Goal: Task Accomplishment & Management: Complete application form

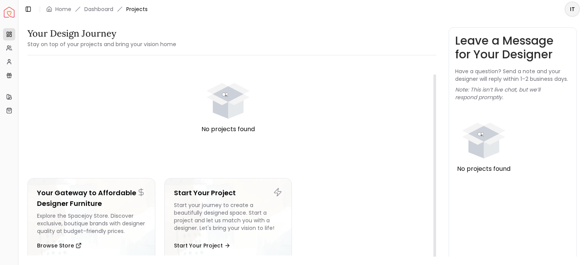
scroll to position [13, 0]
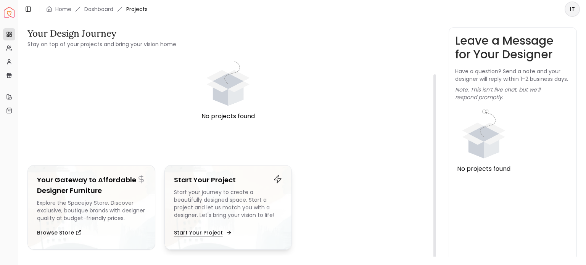
click at [200, 232] on button "Start Your Project" at bounding box center [202, 232] width 57 height 15
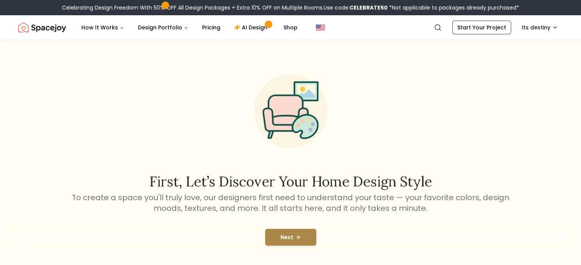
drag, startPoint x: 298, startPoint y: 237, endPoint x: 278, endPoint y: 241, distance: 20.6
click at [278, 241] on button "Next" at bounding box center [290, 237] width 51 height 17
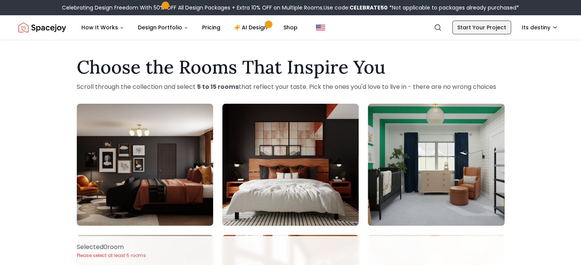
click at [467, 29] on link "Start Your Project" at bounding box center [481, 28] width 59 height 14
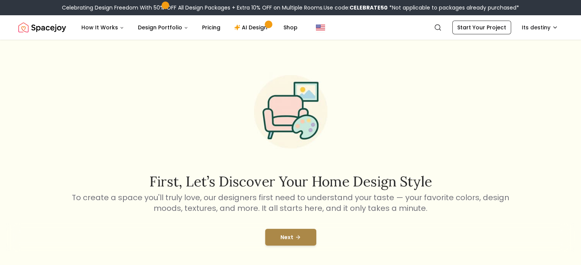
click at [303, 240] on button "Next" at bounding box center [290, 237] width 51 height 17
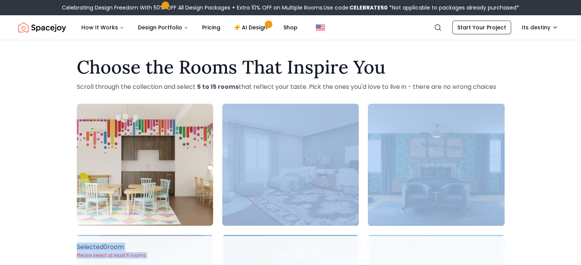
drag, startPoint x: 303, startPoint y: 240, endPoint x: 247, endPoint y: 147, distance: 107.9
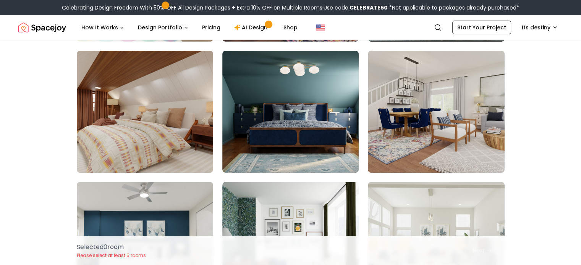
scroll to position [185, 0]
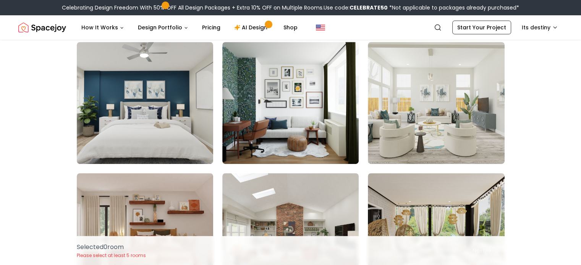
click at [440, 131] on img at bounding box center [436, 103] width 136 height 122
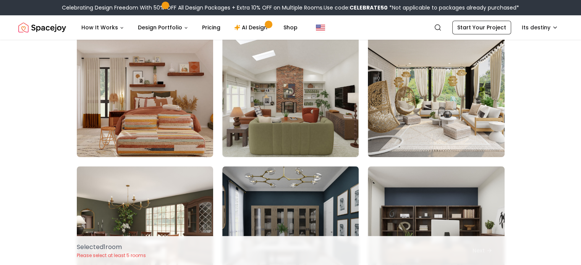
scroll to position [465, 0]
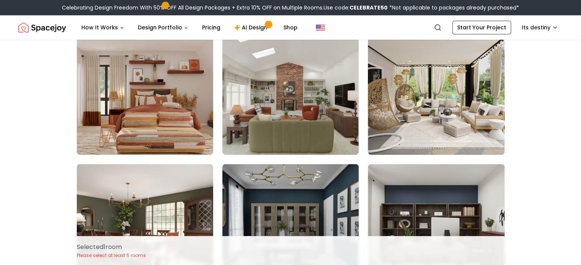
click at [440, 131] on img at bounding box center [436, 94] width 136 height 122
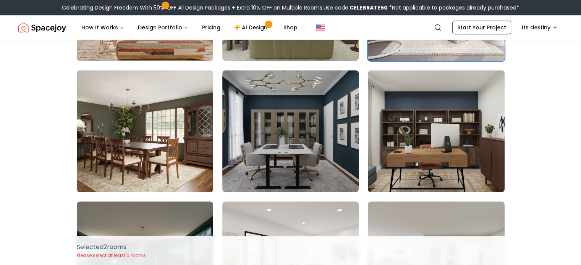
scroll to position [560, 0]
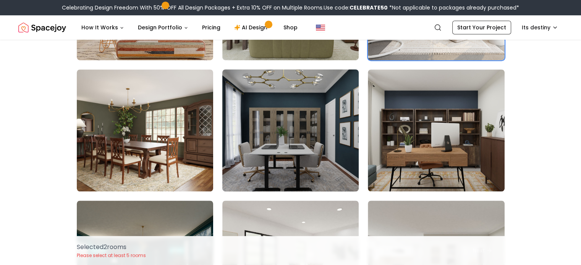
click at [339, 145] on img at bounding box center [290, 130] width 143 height 128
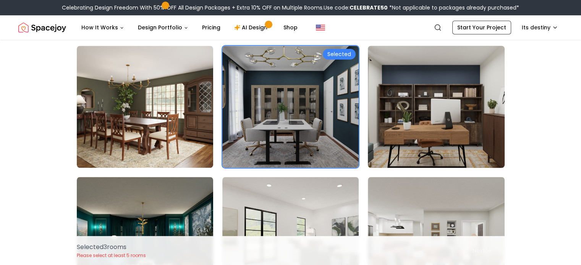
click at [416, 131] on img at bounding box center [435, 107] width 143 height 128
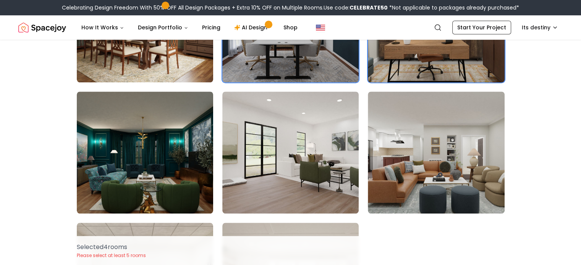
scroll to position [680, 0]
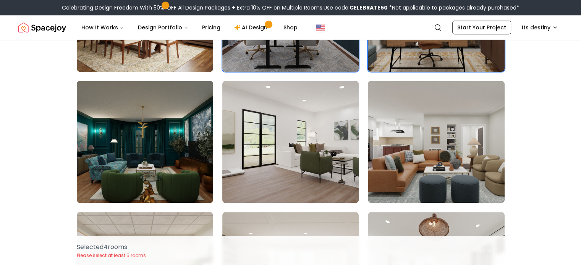
click at [312, 152] on img at bounding box center [290, 142] width 143 height 128
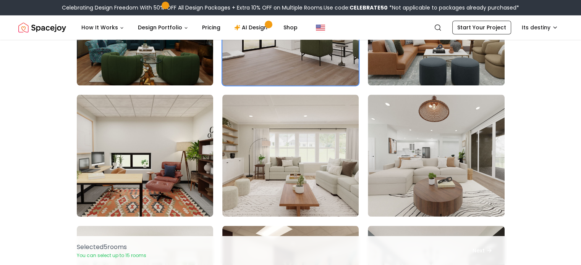
scroll to position [797, 0]
click at [312, 152] on img at bounding box center [290, 156] width 136 height 122
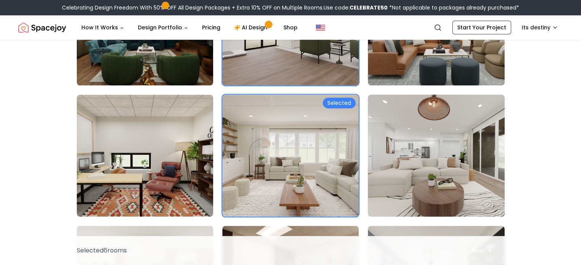
click at [391, 151] on img at bounding box center [435, 156] width 143 height 128
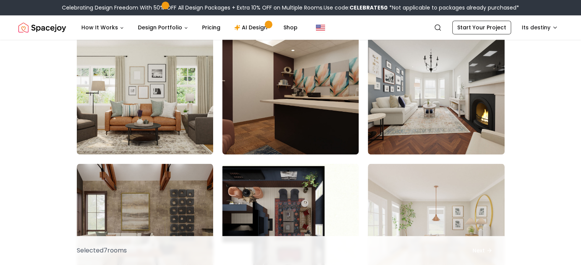
scroll to position [991, 0]
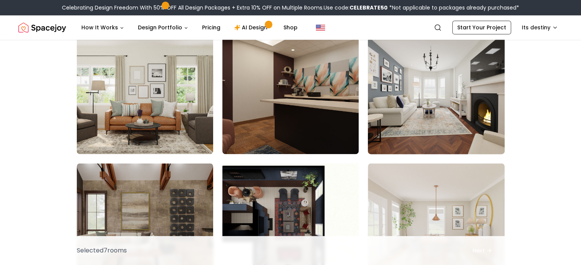
click at [409, 120] on img at bounding box center [435, 93] width 143 height 128
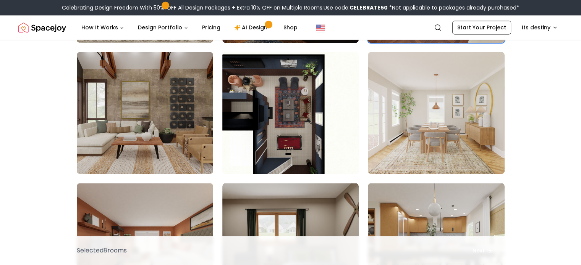
click at [409, 120] on img at bounding box center [436, 113] width 136 height 122
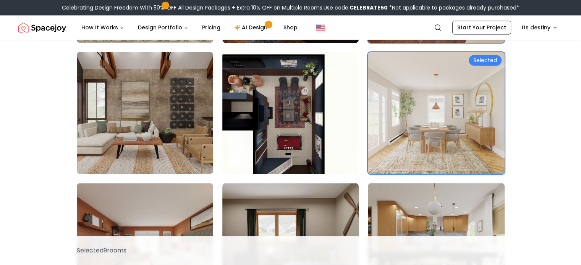
scroll to position [1232, 0]
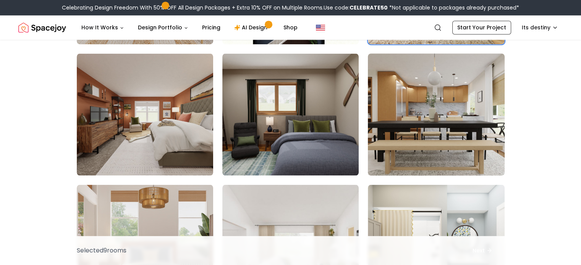
click at [408, 135] on img at bounding box center [435, 114] width 143 height 128
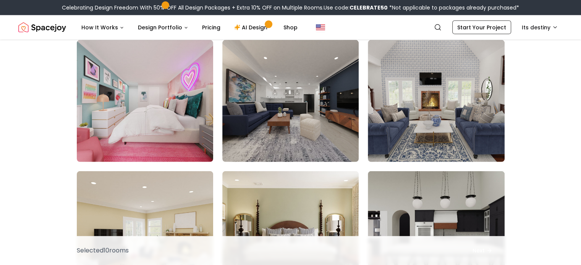
scroll to position [1772, 0]
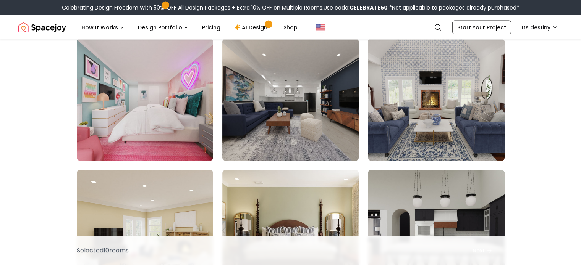
click at [301, 141] on img at bounding box center [290, 100] width 143 height 128
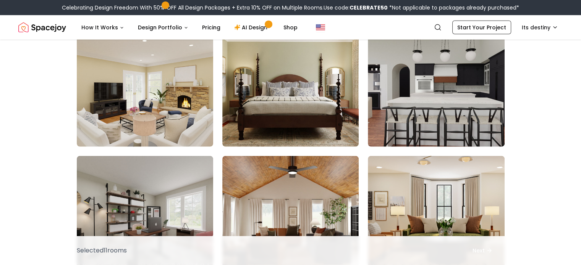
scroll to position [1921, 0]
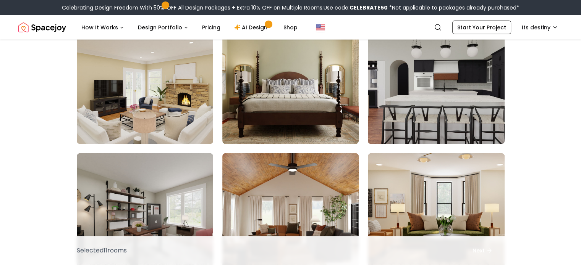
click at [396, 108] on img at bounding box center [435, 83] width 143 height 128
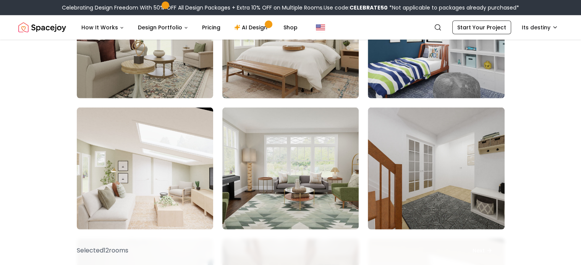
scroll to position [2230, 0]
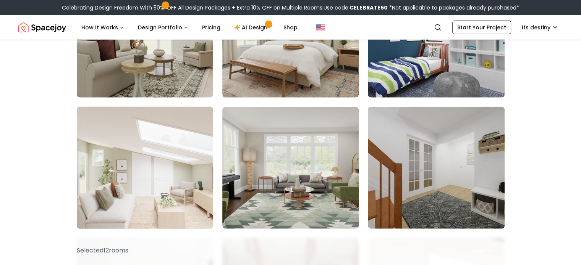
click at [119, 134] on img at bounding box center [144, 168] width 143 height 128
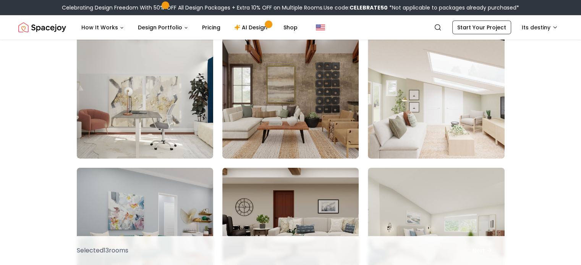
scroll to position [2433, 0]
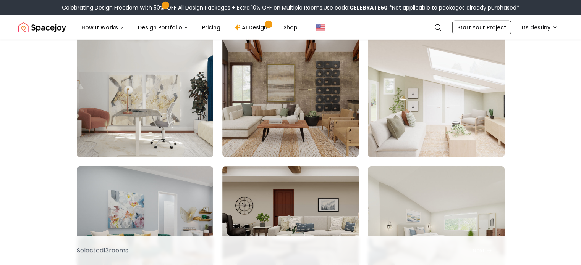
click at [457, 119] on img at bounding box center [435, 96] width 143 height 128
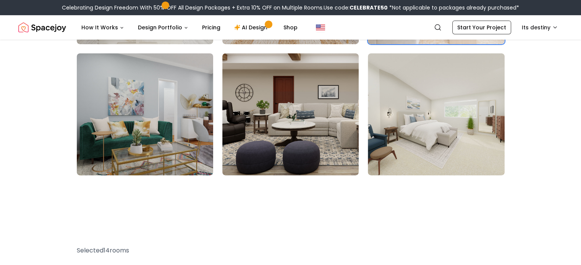
scroll to position [2549, 0]
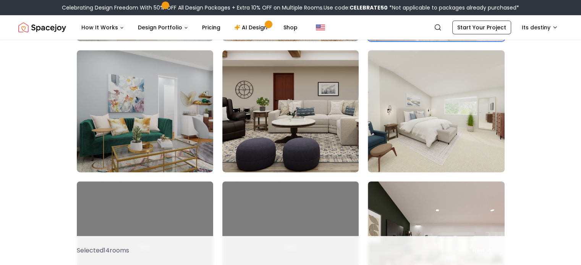
click at [457, 119] on img at bounding box center [436, 111] width 136 height 122
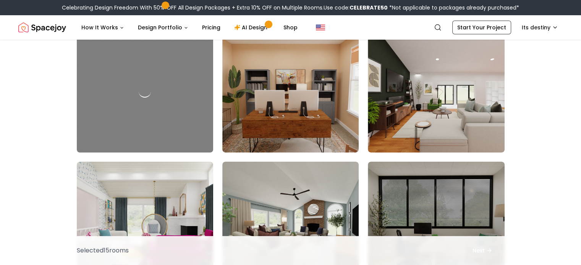
scroll to position [2701, 0]
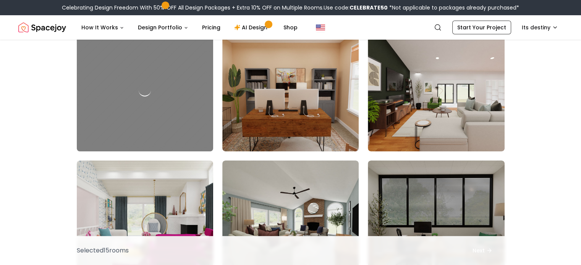
click at [457, 119] on img at bounding box center [436, 90] width 136 height 122
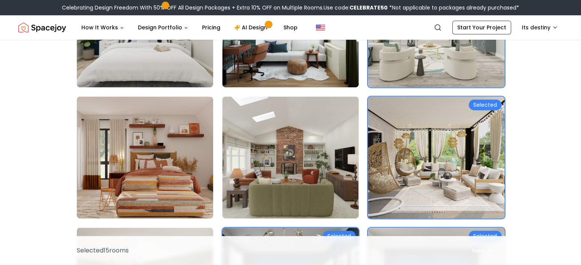
click at [441, 123] on img at bounding box center [436, 158] width 136 height 122
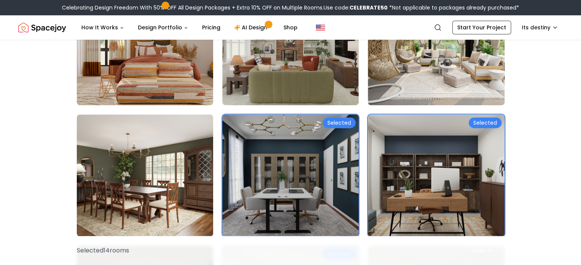
scroll to position [522, 0]
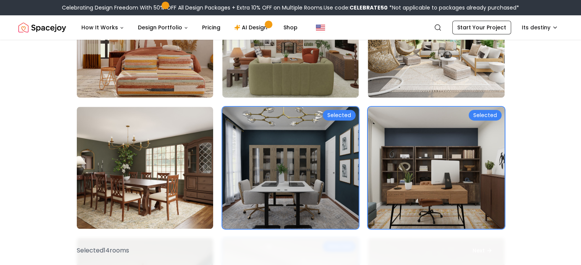
click at [252, 158] on img at bounding box center [290, 168] width 143 height 128
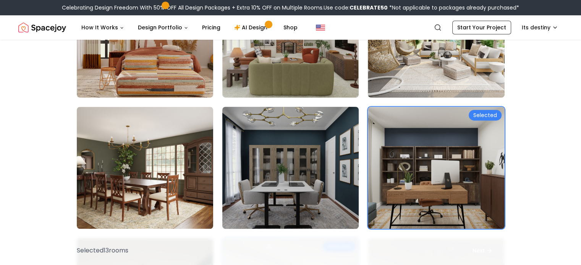
click at [308, 169] on img at bounding box center [290, 168] width 143 height 128
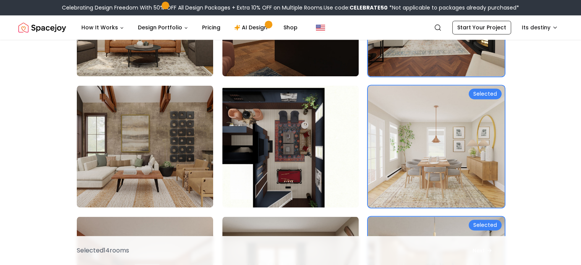
click at [452, 150] on img at bounding box center [435, 146] width 143 height 128
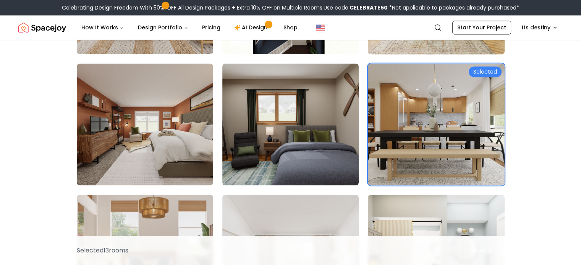
click at [452, 150] on img at bounding box center [436, 124] width 136 height 122
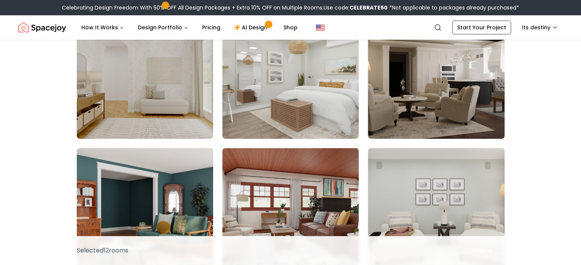
scroll to position [3239, 0]
click at [172, 129] on img at bounding box center [144, 78] width 143 height 128
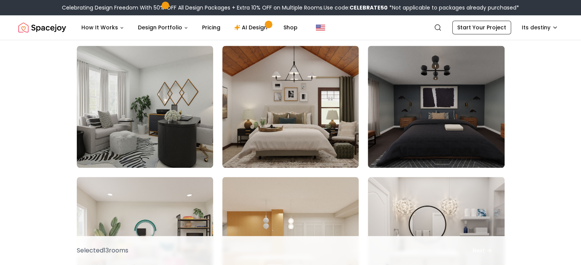
scroll to position [3474, 0]
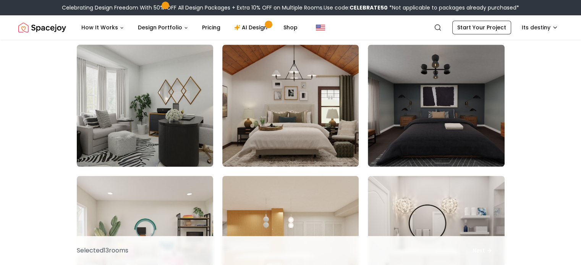
click at [135, 123] on img at bounding box center [144, 106] width 143 height 128
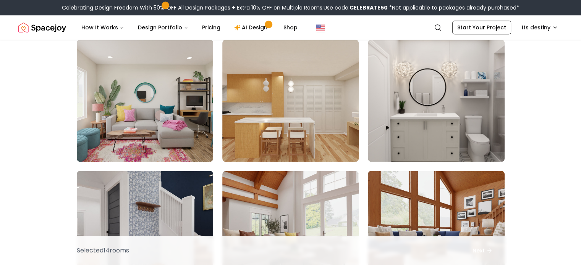
scroll to position [3613, 0]
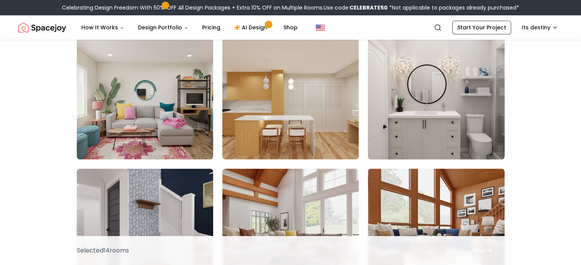
click at [406, 84] on img at bounding box center [435, 98] width 143 height 128
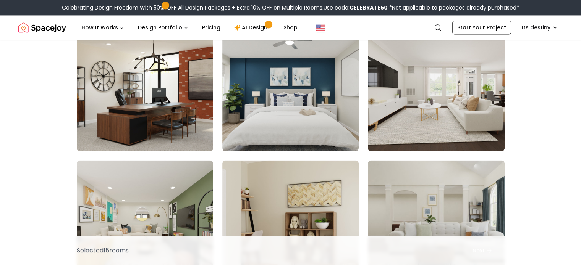
click at [406, 84] on img at bounding box center [436, 90] width 136 height 122
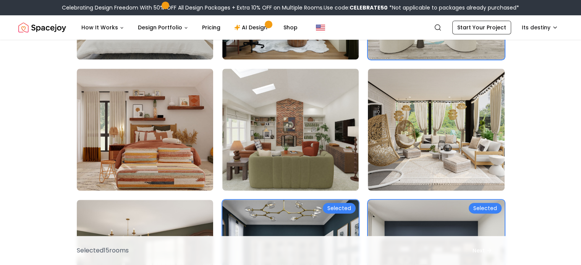
scroll to position [428, 0]
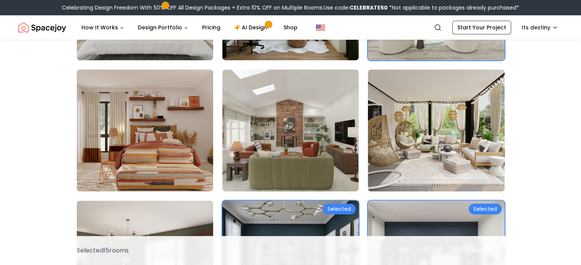
click at [342, 208] on div "Selected" at bounding box center [339, 209] width 33 height 11
click at [342, 208] on img at bounding box center [290, 262] width 143 height 128
click at [99, 254] on p "Selected 15 room s" at bounding box center [103, 250] width 52 height 9
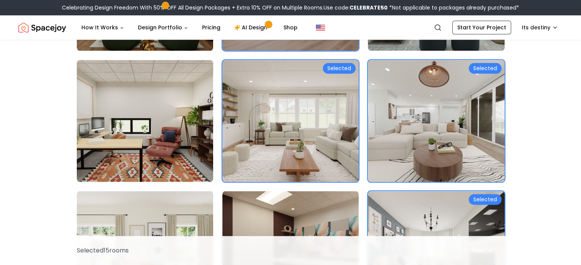
scroll to position [864, 0]
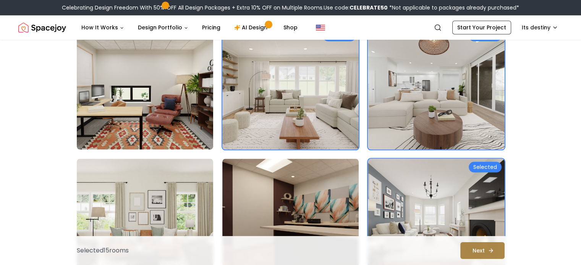
click at [487, 247] on button "Next" at bounding box center [482, 250] width 44 height 17
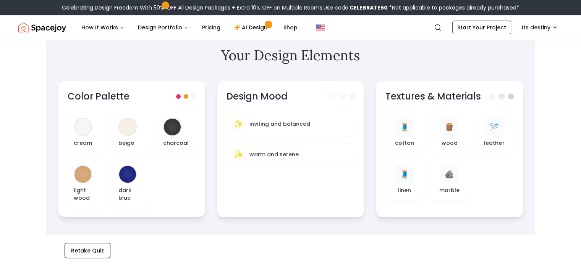
scroll to position [236, 0]
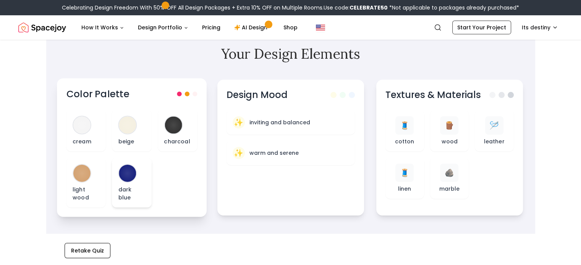
click at [115, 160] on div "dark blue" at bounding box center [131, 183] width 39 height 50
click at [128, 176] on div at bounding box center [127, 173] width 17 height 17
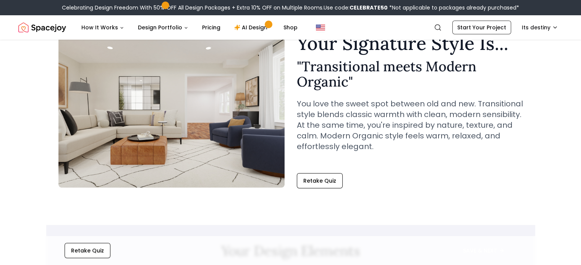
scroll to position [36, 0]
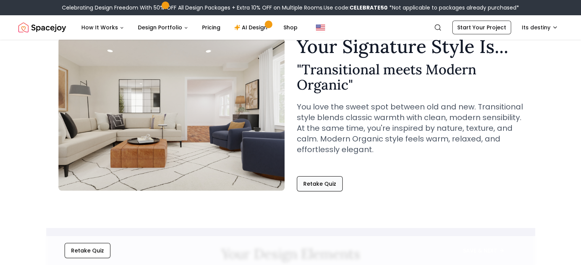
click at [326, 186] on button "Retake Quiz" at bounding box center [320, 183] width 46 height 15
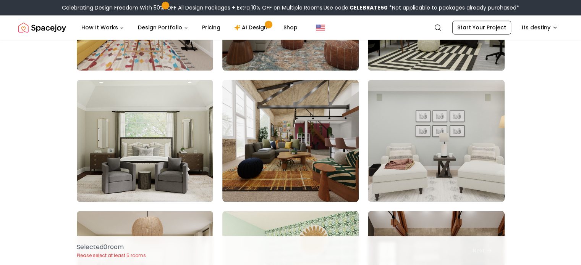
scroll to position [4095, 0]
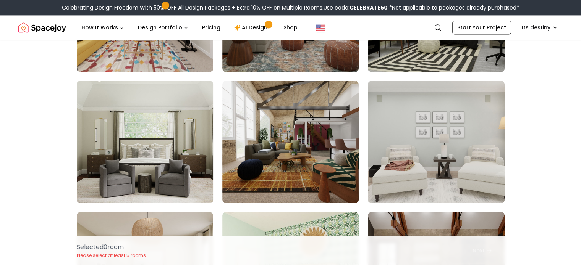
click at [144, 149] on img at bounding box center [144, 142] width 143 height 128
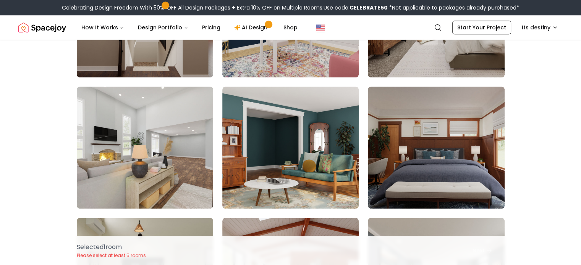
scroll to position [3547, 0]
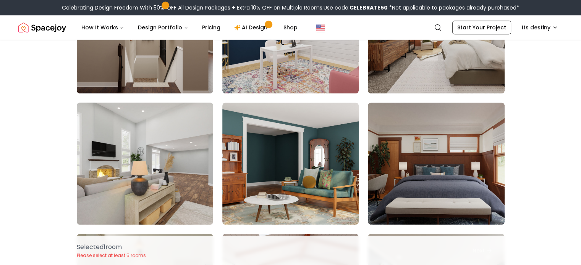
click at [133, 179] on img at bounding box center [144, 164] width 143 height 128
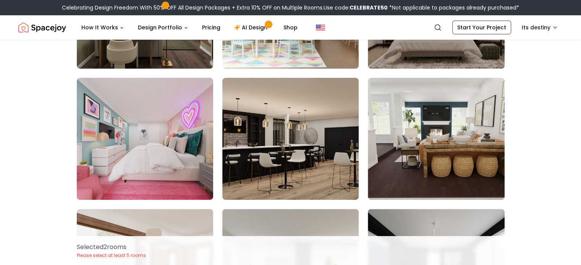
scroll to position [3177, 0]
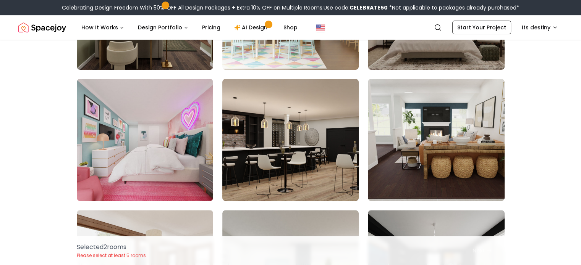
click at [304, 133] on img at bounding box center [290, 140] width 143 height 128
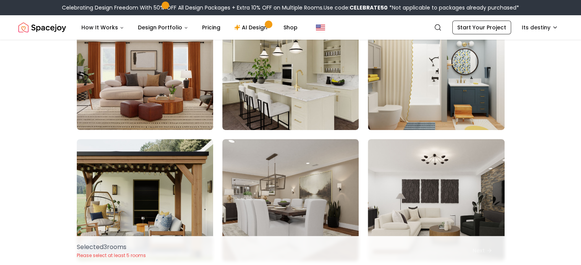
scroll to position [2841, 0]
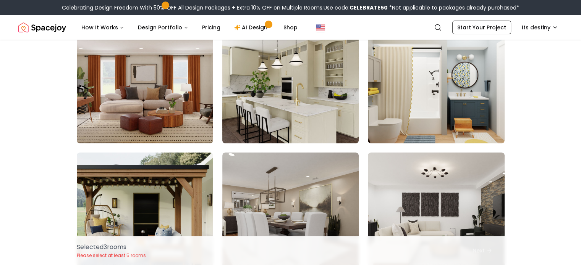
click at [293, 93] on img at bounding box center [290, 82] width 143 height 128
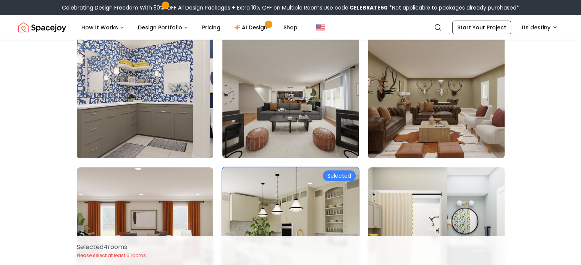
scroll to position [2691, 0]
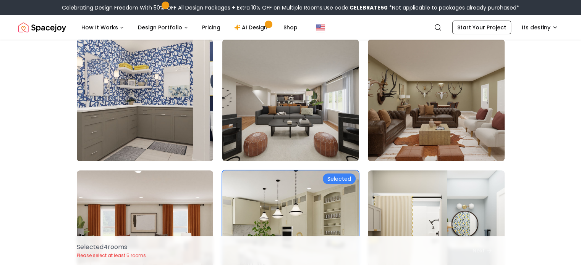
click at [296, 82] on img at bounding box center [290, 100] width 143 height 128
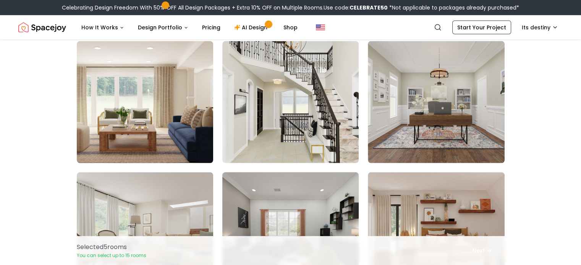
scroll to position [2000, 0]
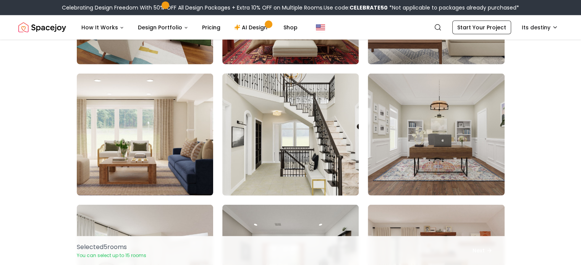
click at [288, 116] on img at bounding box center [290, 135] width 143 height 128
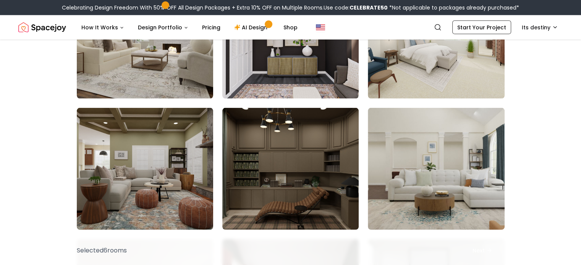
scroll to position [1702, 0]
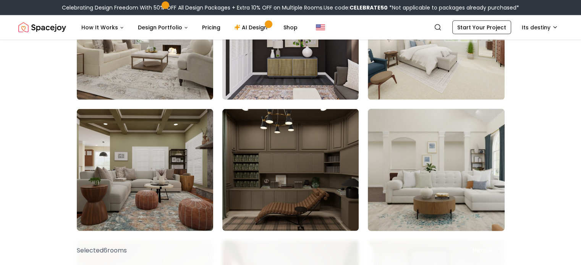
click at [438, 195] on img at bounding box center [435, 170] width 143 height 128
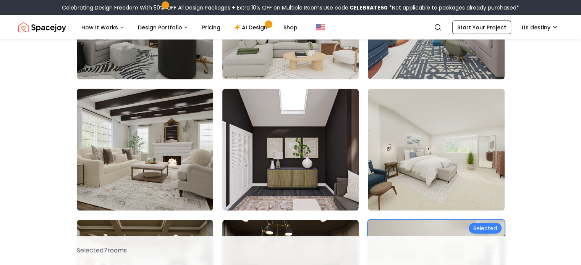
scroll to position [1589, 0]
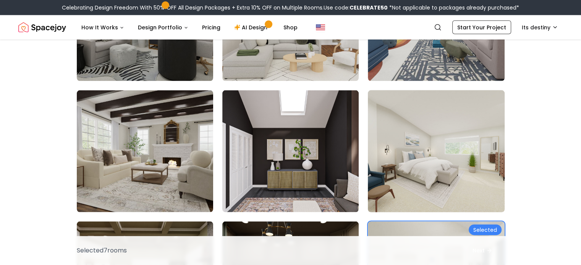
click at [428, 139] on img at bounding box center [435, 151] width 143 height 128
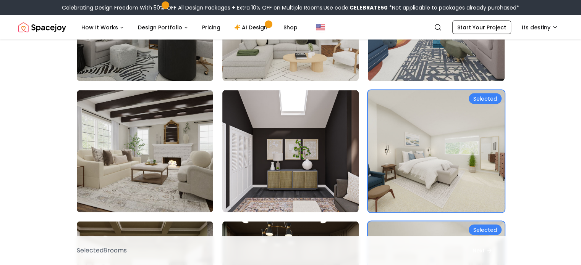
scroll to position [1572, 0]
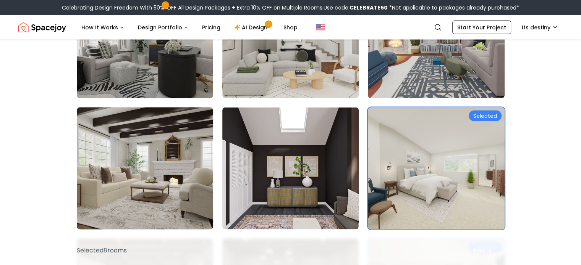
click at [149, 184] on img at bounding box center [144, 169] width 143 height 128
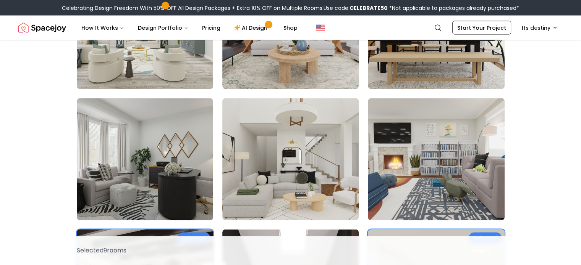
scroll to position [1450, 0]
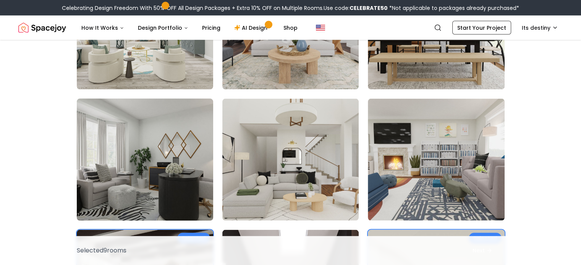
click at [125, 181] on img at bounding box center [144, 159] width 143 height 128
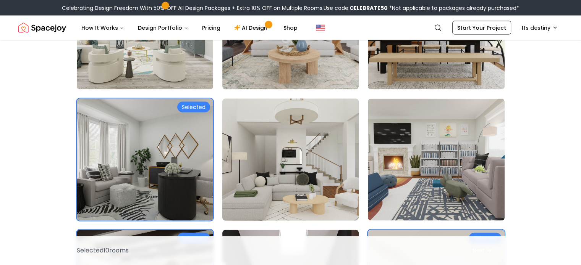
click at [290, 148] on img at bounding box center [290, 159] width 143 height 128
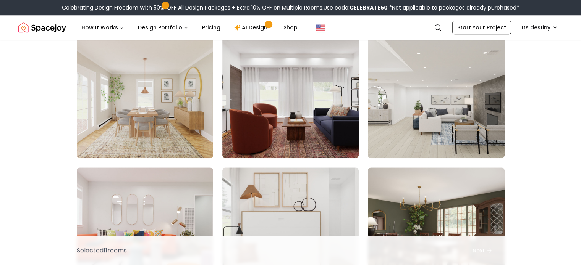
scroll to position [718, 0]
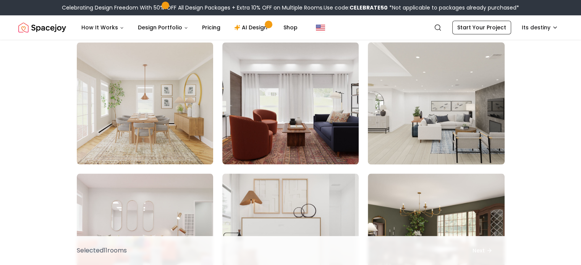
click at [393, 120] on img at bounding box center [435, 103] width 143 height 128
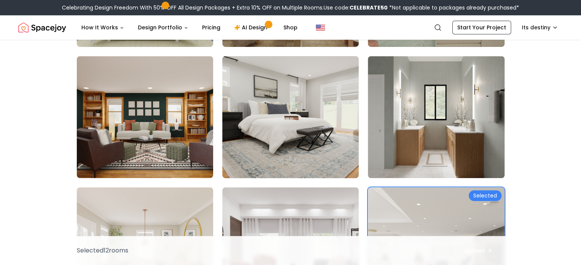
click at [293, 112] on img at bounding box center [290, 117] width 143 height 128
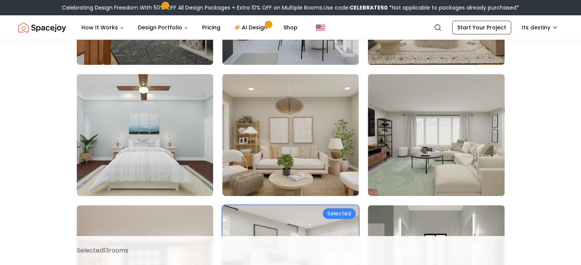
scroll to position [423, 0]
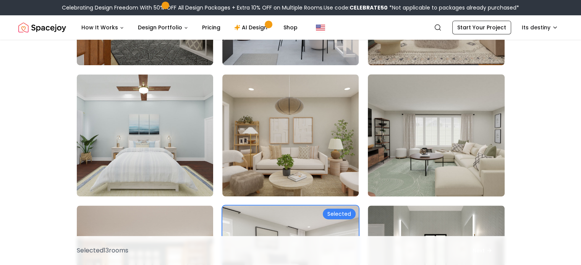
click at [387, 149] on img at bounding box center [435, 135] width 143 height 128
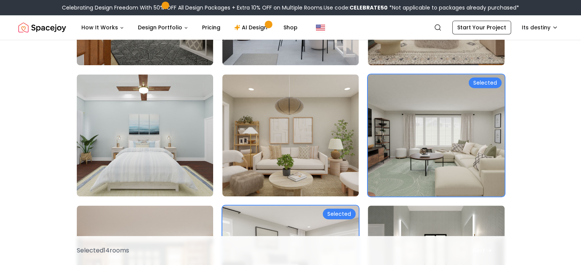
click at [385, 149] on img at bounding box center [435, 135] width 143 height 128
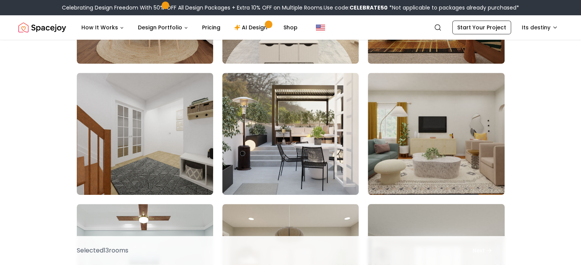
scroll to position [288, 0]
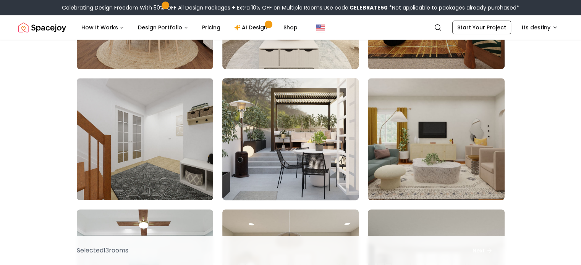
click at [296, 155] on img at bounding box center [290, 139] width 143 height 128
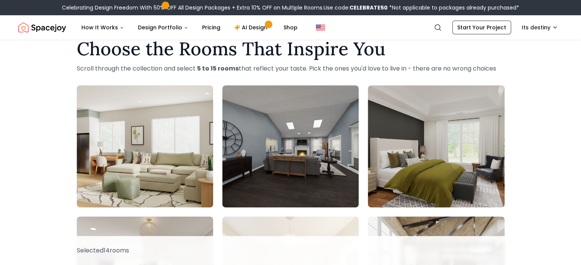
scroll to position [18, 0]
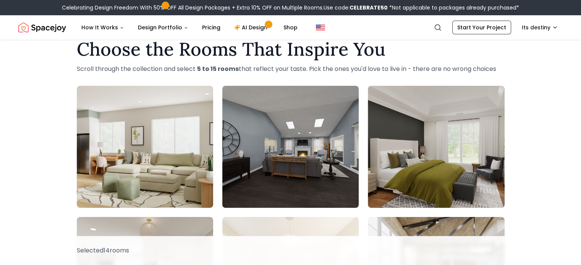
drag, startPoint x: 296, startPoint y: 155, endPoint x: 268, endPoint y: 132, distance: 35.7
click at [268, 132] on img at bounding box center [290, 147] width 143 height 128
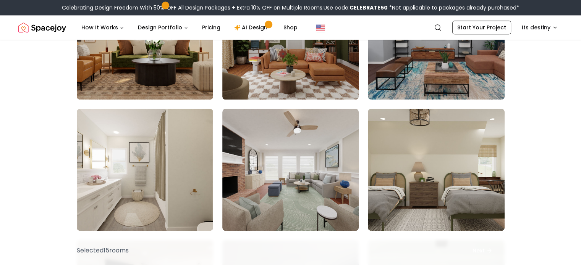
scroll to position [1054, 0]
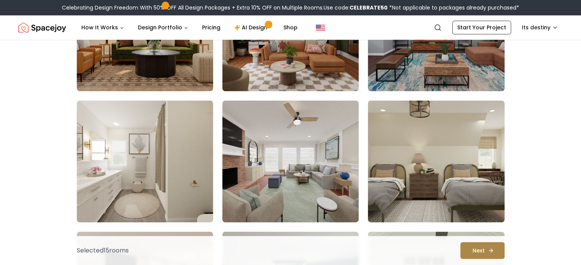
click at [493, 251] on icon at bounding box center [491, 251] width 6 height 6
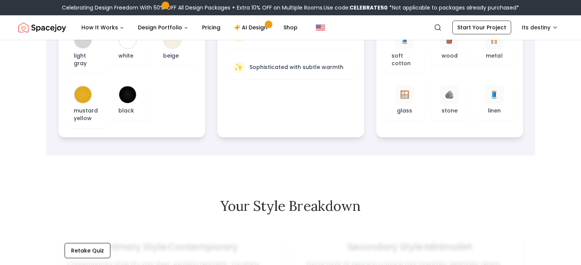
scroll to position [318, 0]
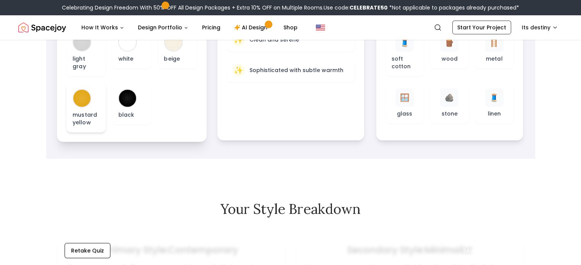
click at [82, 90] on div at bounding box center [81, 98] width 17 height 17
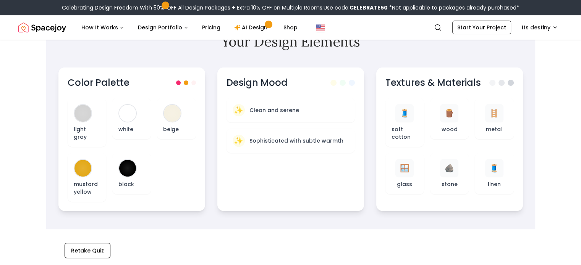
scroll to position [233, 0]
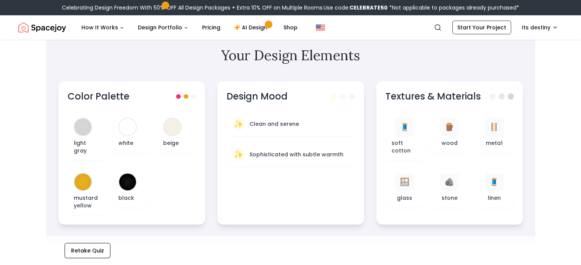
click at [229, 160] on div "✨ Sophisticated with subtle warmth" at bounding box center [290, 154] width 128 height 24
